Goal: Obtain resource: Download file/media

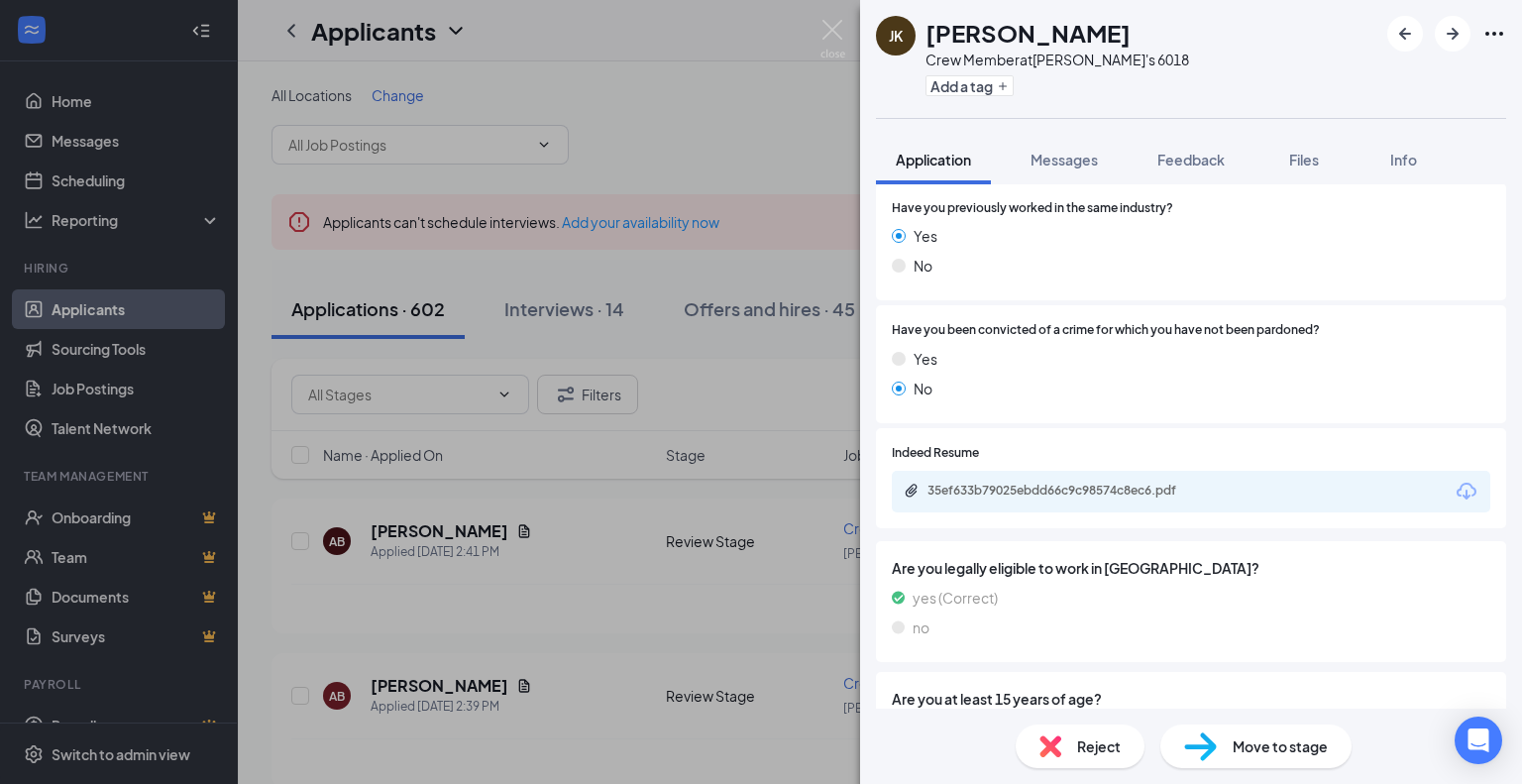
scroll to position [863, 0]
click at [1018, 483] on div "35ef633b79025ebdd66c9c98574c8ec6.pdf" at bounding box center [1067, 489] width 278 height 16
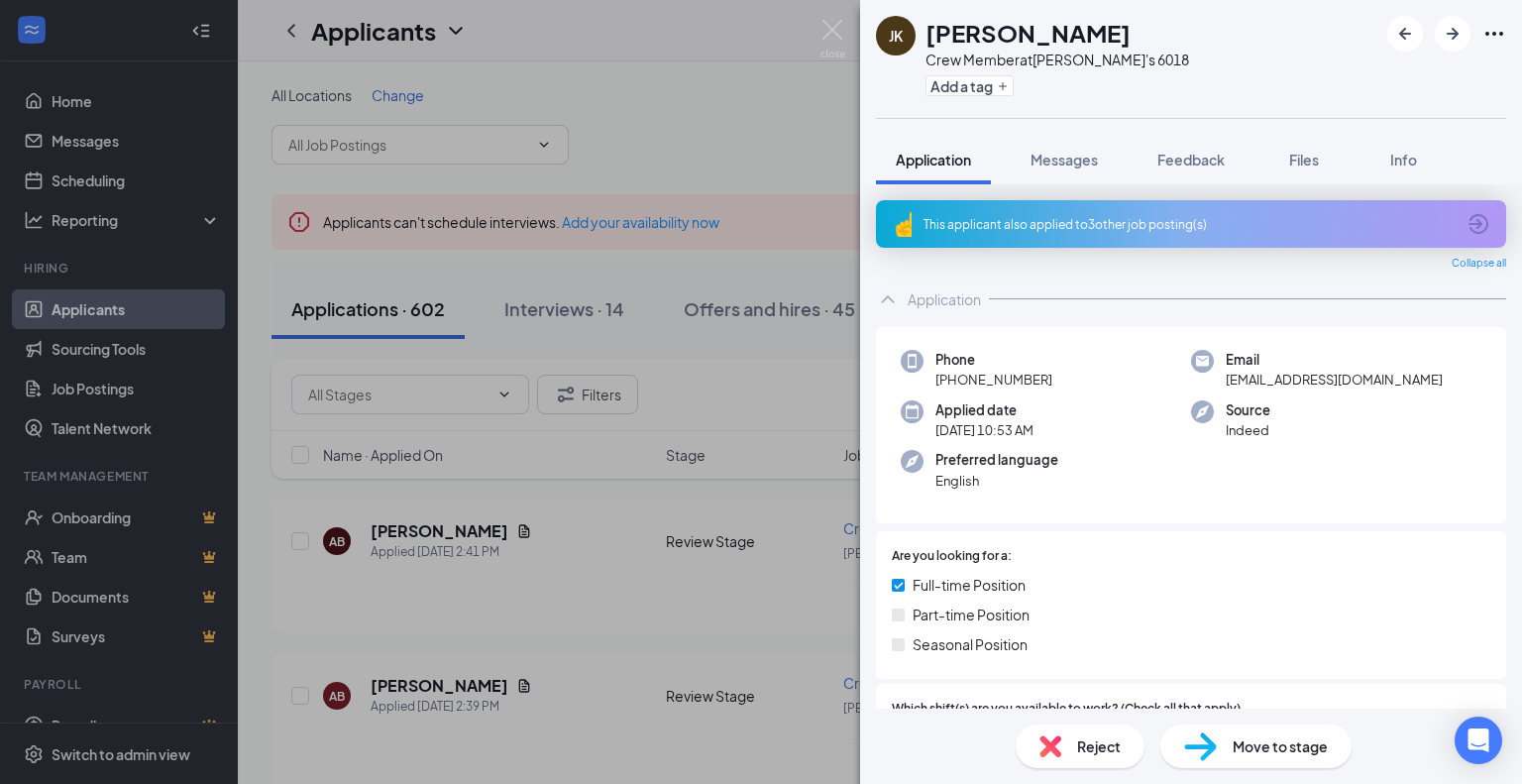
click at [1197, 221] on div "This applicant also applied to 3 other job posting(s)" at bounding box center [1189, 224] width 531 height 17
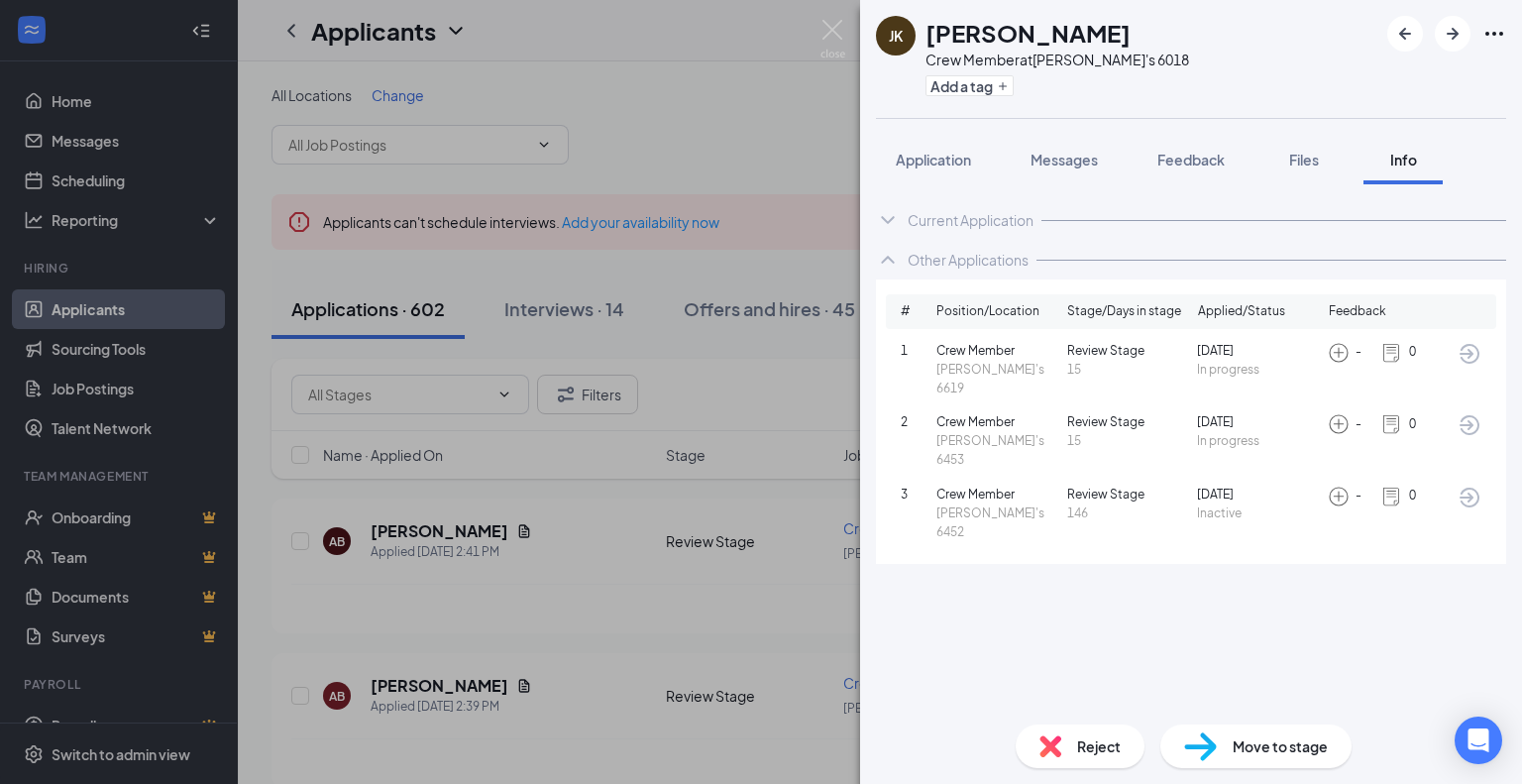
click at [662, 130] on div "JK Jaspreet Kaur Crew Member at Wendy's 6018 Add a tag Application Messages Fee…" at bounding box center [761, 392] width 1522 height 784
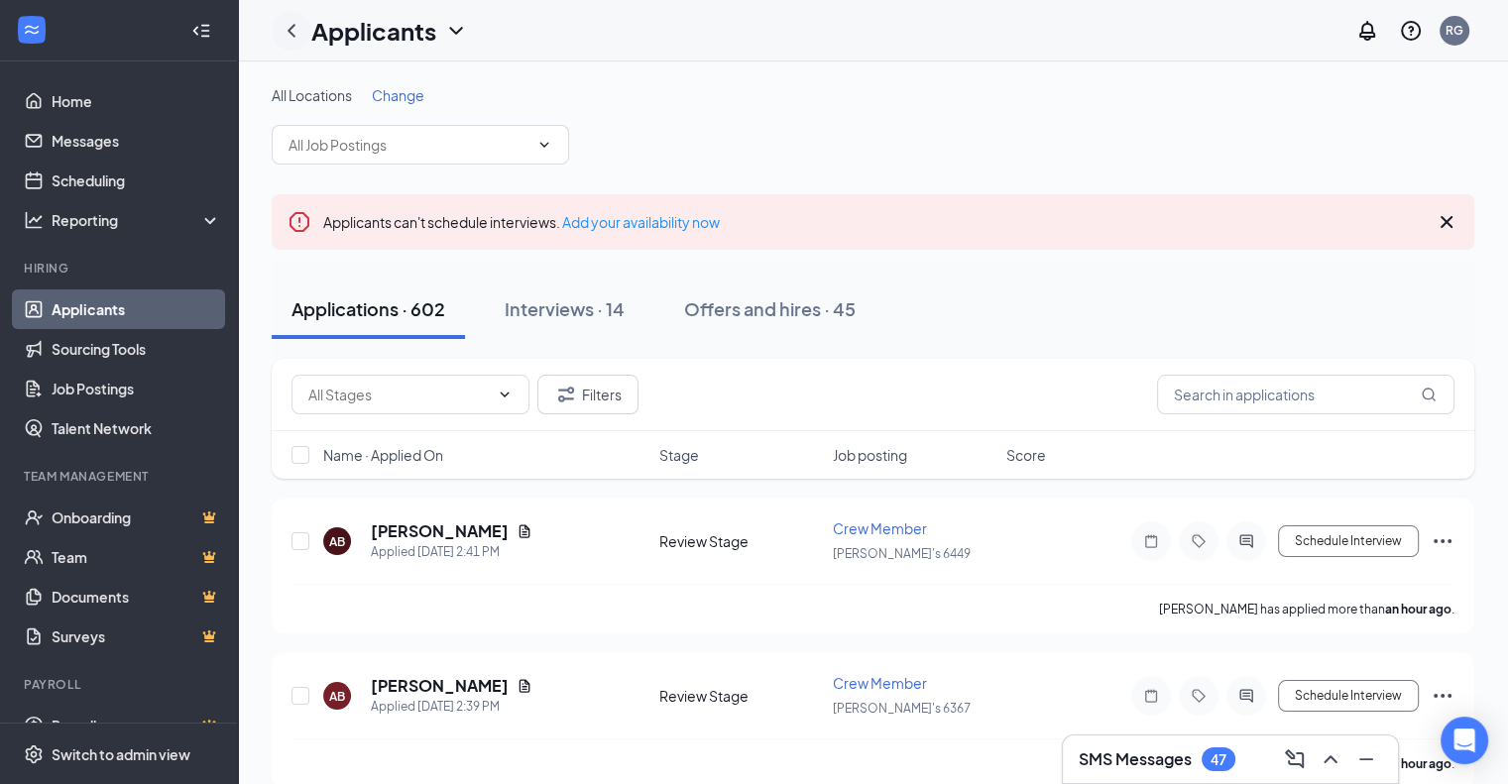
click at [289, 25] on icon "ChevronLeft" at bounding box center [292, 31] width 24 height 24
